Goal: Task Accomplishment & Management: Use online tool/utility

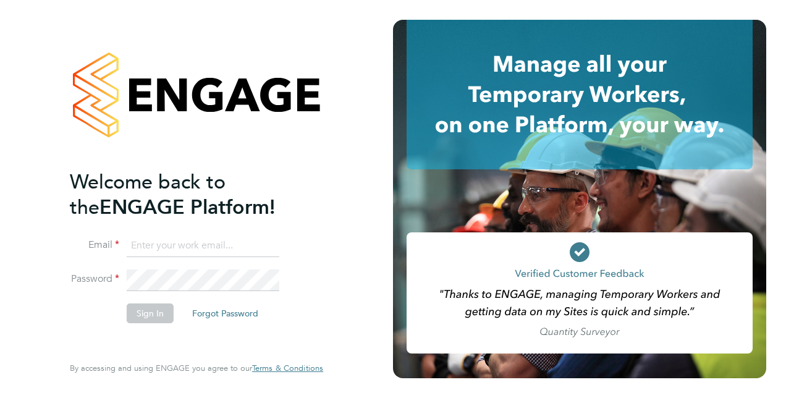
type input "jayne.cadman@vistry.co.uk"
click at [140, 310] on button "Sign In" at bounding box center [150, 313] width 47 height 20
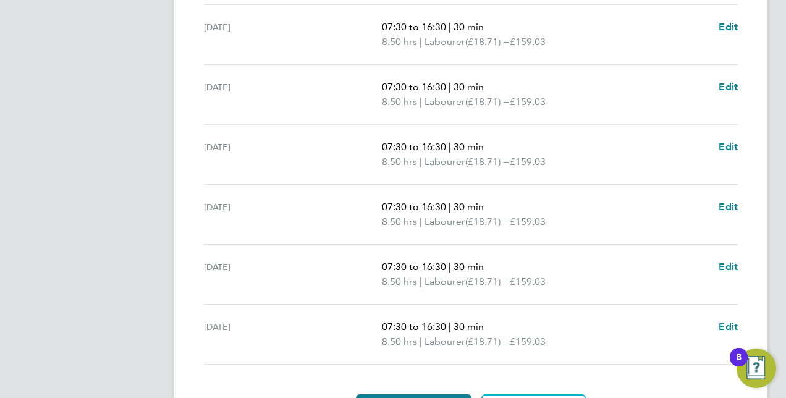
scroll to position [494, 0]
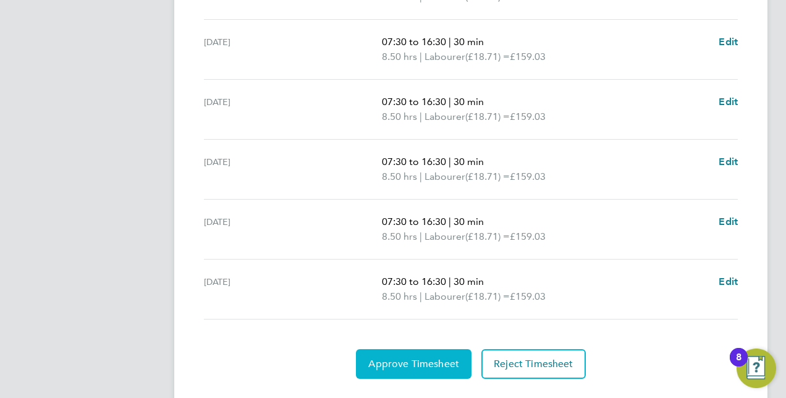
click at [395, 354] on button "Approve Timesheet" at bounding box center [414, 364] width 116 height 30
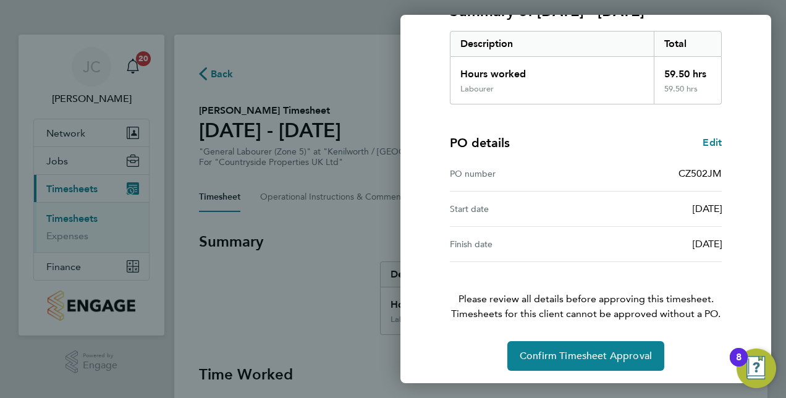
scroll to position [193, 0]
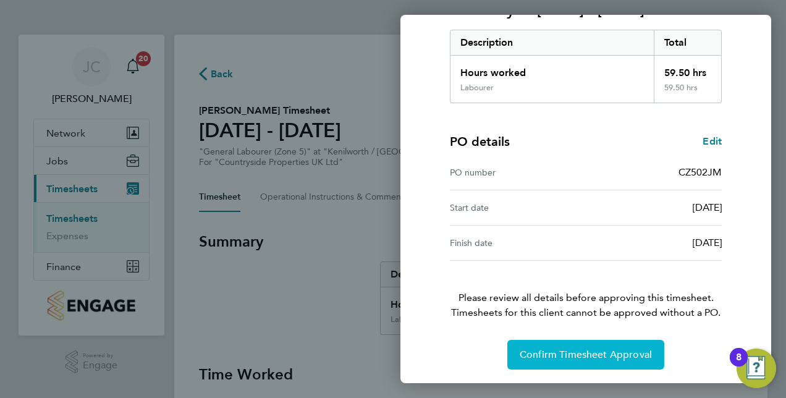
click at [557, 352] on span "Confirm Timesheet Approval" at bounding box center [586, 354] width 132 height 12
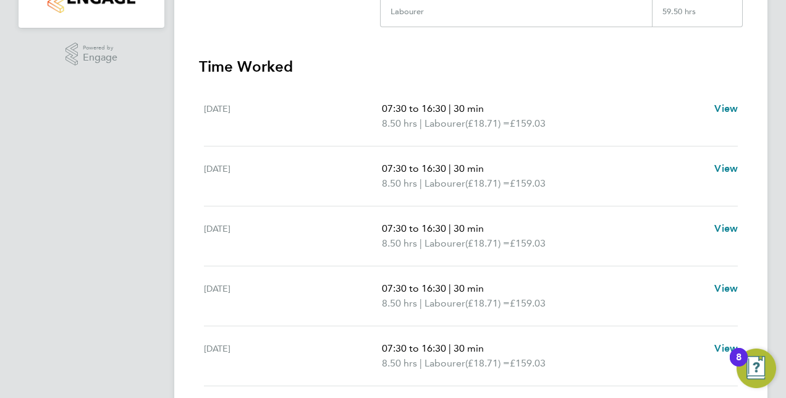
scroll to position [275, 0]
